Goal: Task Accomplishment & Management: Manage account settings

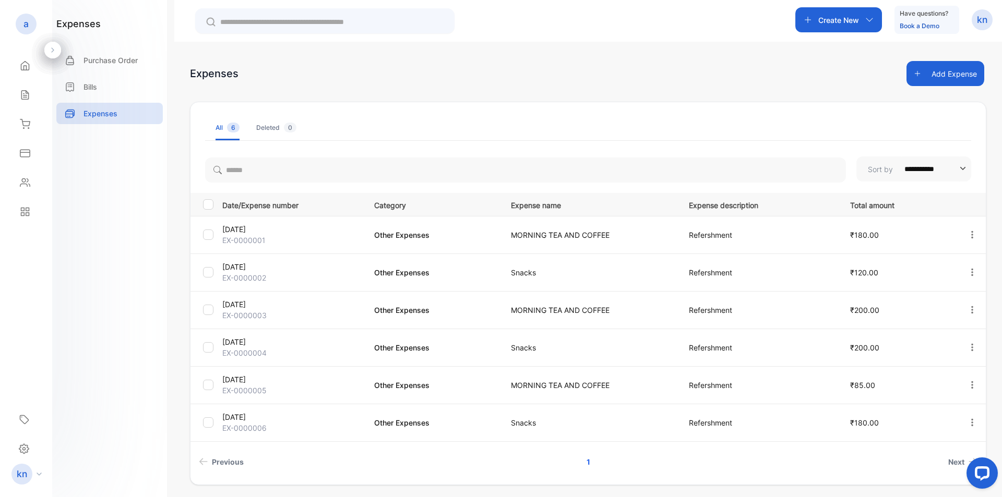
scroll to position [37, 0]
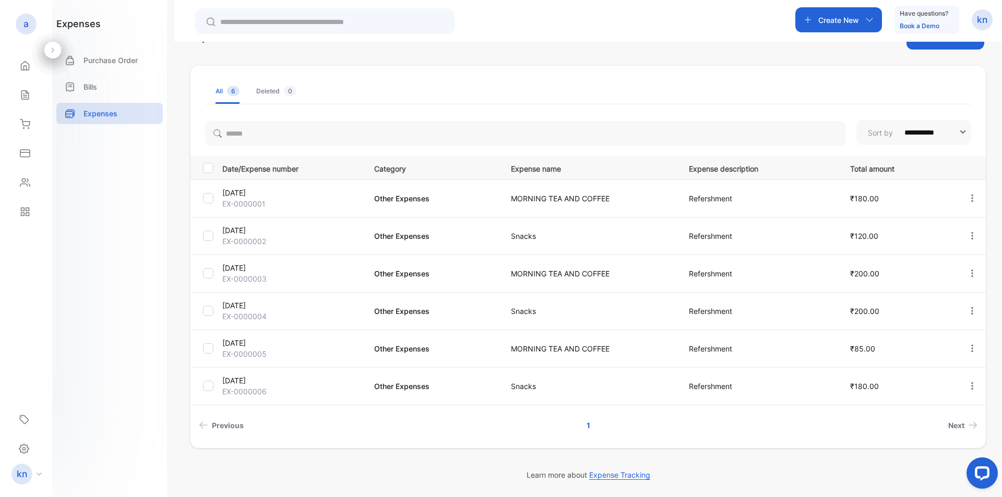
click at [606, 480] on p "Learn more about Expense Tracking" at bounding box center [588, 475] width 796 height 11
click at [609, 478] on span "Expense Tracking" at bounding box center [619, 475] width 61 height 9
drag, startPoint x: 585, startPoint y: 427, endPoint x: 621, endPoint y: 432, distance: 36.9
click at [621, 433] on ul "Previous 1 Next" at bounding box center [588, 425] width 795 height 19
click at [257, 93] on div "Deleted 0" at bounding box center [276, 91] width 40 height 9
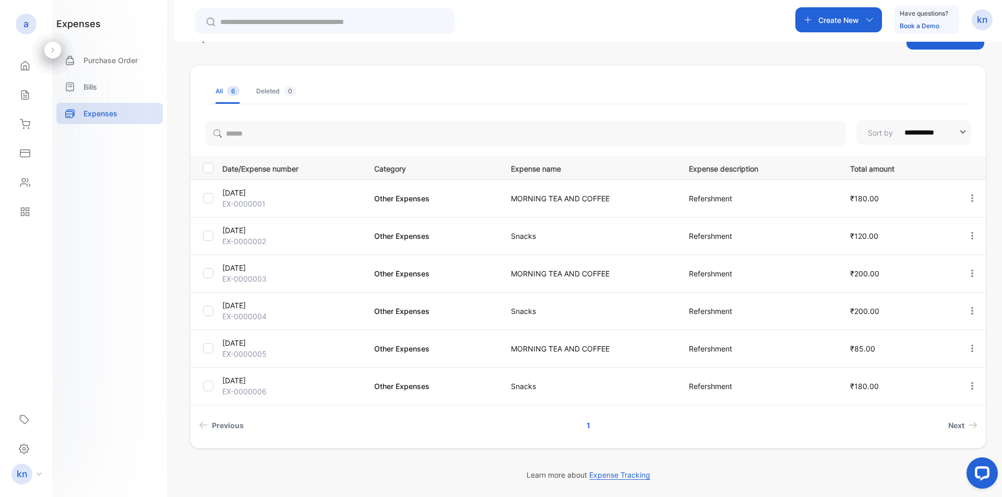
scroll to position [17, 0]
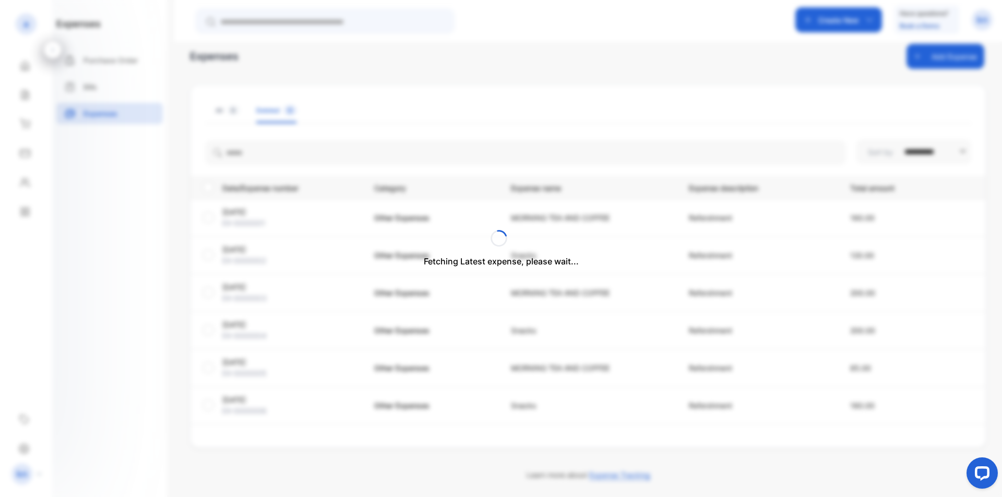
click at [258, 94] on div "Fetching Latest expense, please wait..." at bounding box center [501, 248] width 1002 height 497
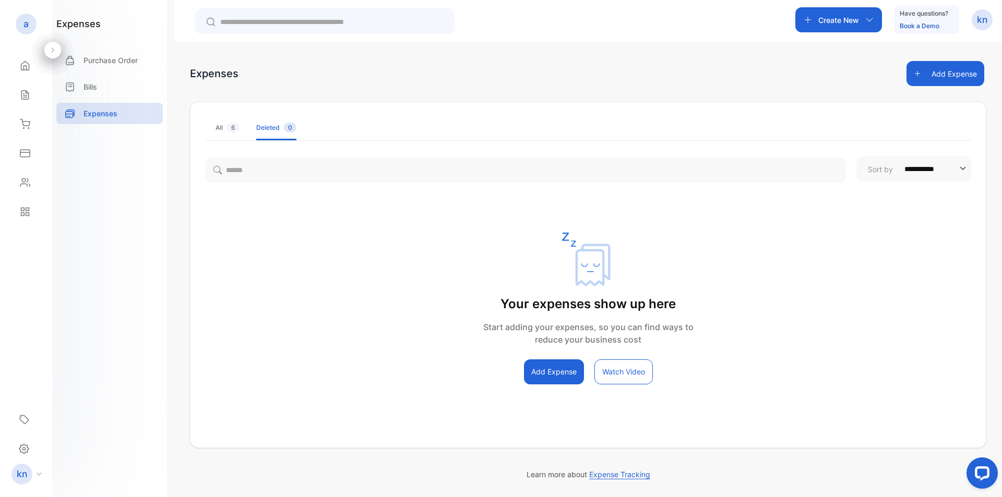
scroll to position [0, 0]
click at [19, 60] on div "Home" at bounding box center [25, 65] width 35 height 21
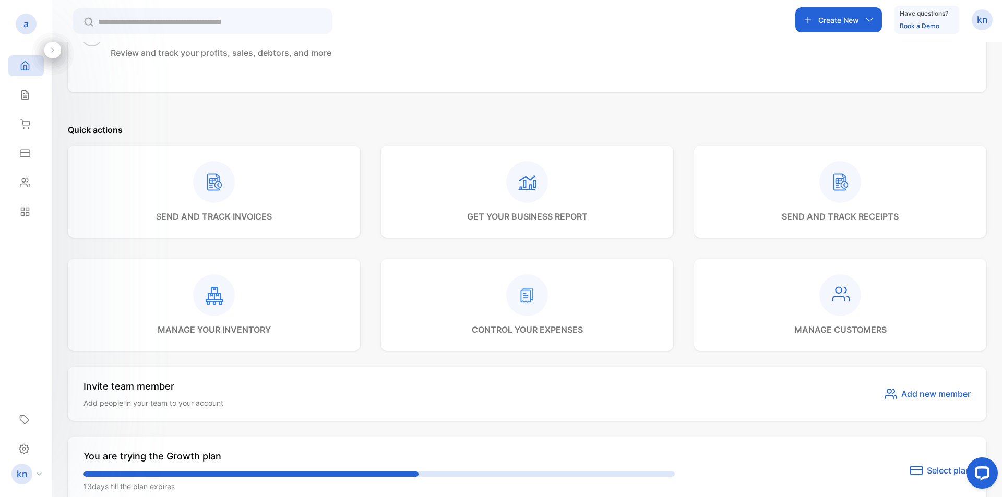
scroll to position [313, 0]
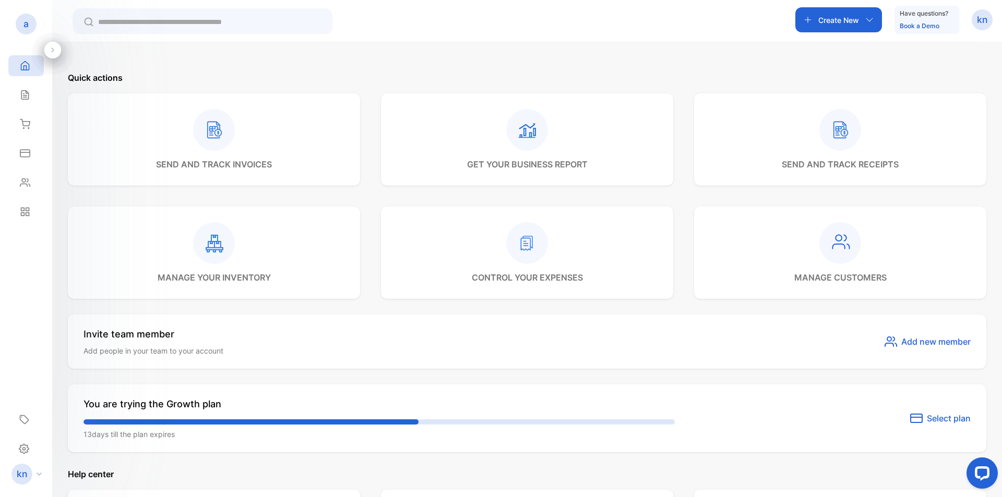
click at [194, 408] on p "You are trying the Growth plan" at bounding box center [379, 404] width 591 height 14
